Goal: Task Accomplishment & Management: Manage account settings

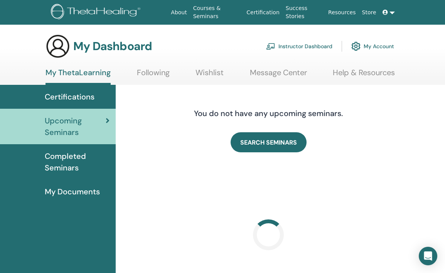
click at [304, 41] on link "Instructor Dashboard" at bounding box center [299, 46] width 66 height 17
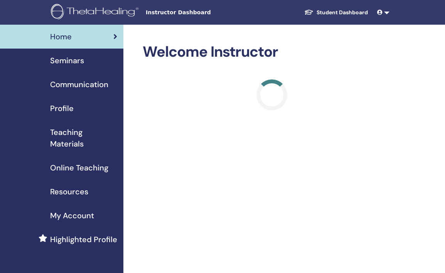
click at [89, 67] on link "Seminars" at bounding box center [61, 61] width 123 height 24
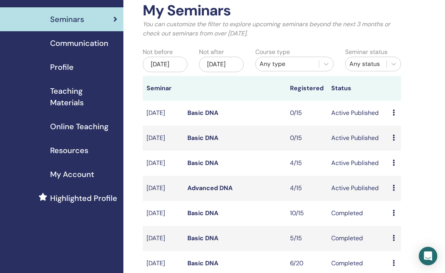
scroll to position [103, 0]
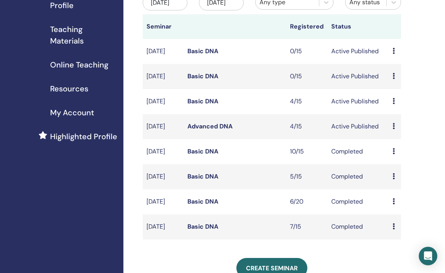
click at [197, 130] on link "Advanced DNA" at bounding box center [209, 126] width 45 height 8
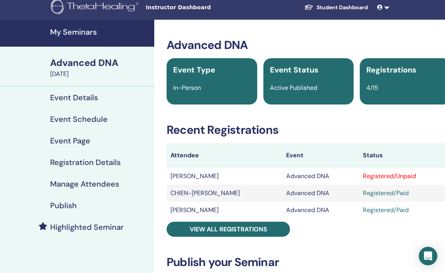
scroll to position [12, 0]
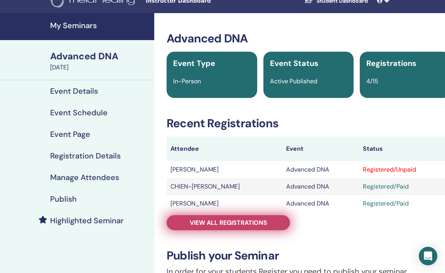
click at [227, 223] on span "View all registrations" at bounding box center [228, 222] width 77 height 8
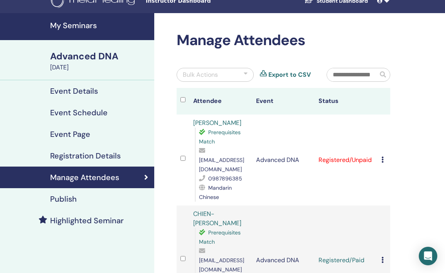
click at [385, 155] on div "Cancel Registration Do not auto-certify Mark as Paid Mark as Unpaid Mark as Abs…" at bounding box center [383, 159] width 5 height 9
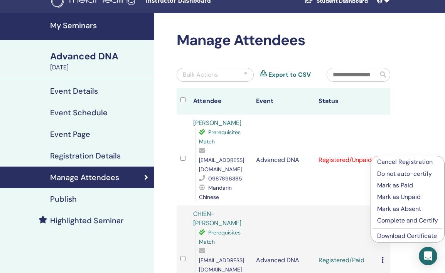
click at [383, 183] on p "Mark as Paid" at bounding box center [407, 185] width 61 height 9
